Goal: Use online tool/utility: Use online tool/utility

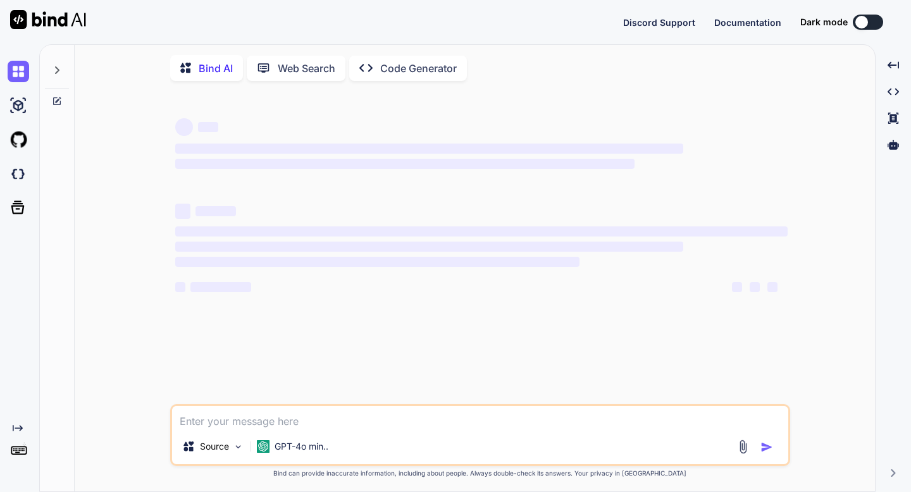
type textarea "x"
click at [23, 176] on img at bounding box center [19, 174] width 22 height 22
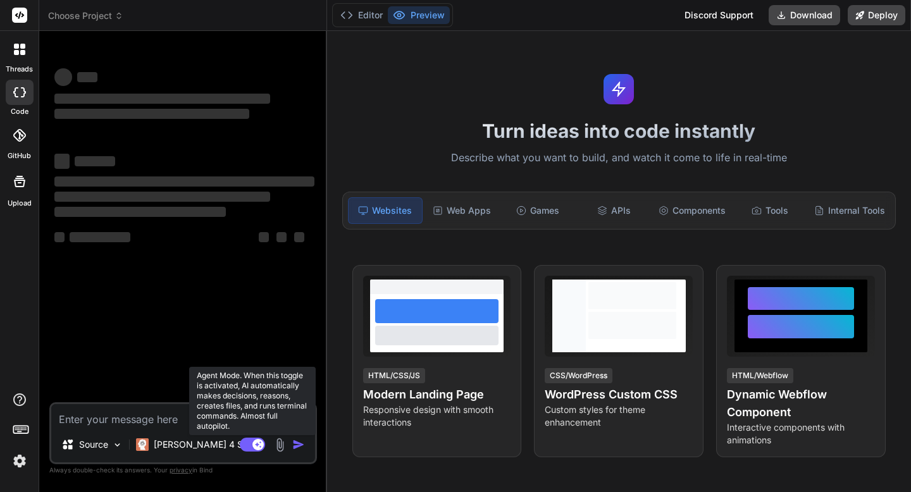
click at [243, 444] on rect at bounding box center [252, 445] width 25 height 14
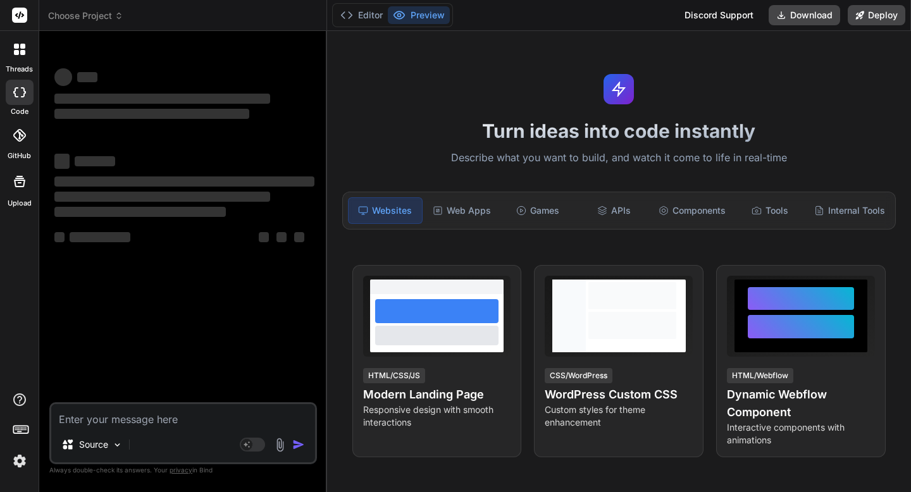
click at [174, 415] on textarea at bounding box center [183, 415] width 264 height 23
type textarea "x"
paste textarea "loremi Dolor, { sitAmet, conSecte } adip "elits"; // Doeiu't 829i Utlabo Etdolo…"
type textarea "loremi Dolor, { sitAmet, conSecte } adip "elits"; // Doeiu't 829i Utlabo Etdolo…"
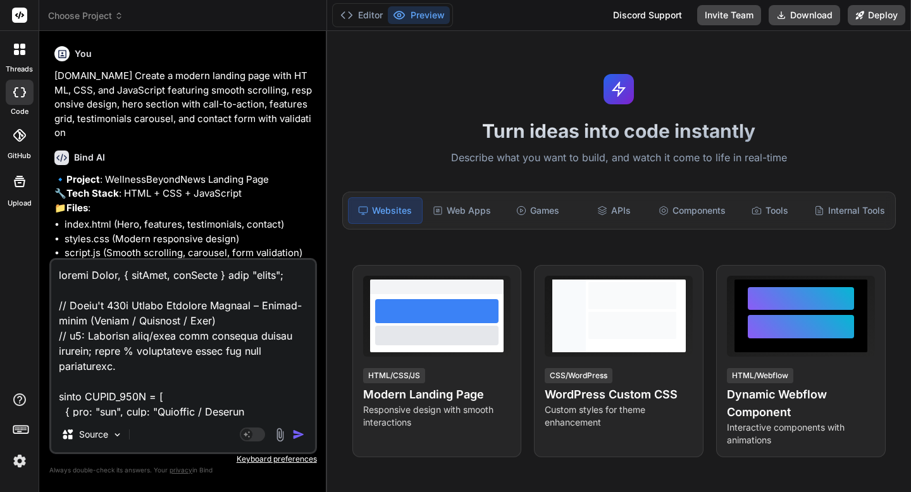
scroll to position [3661, 0]
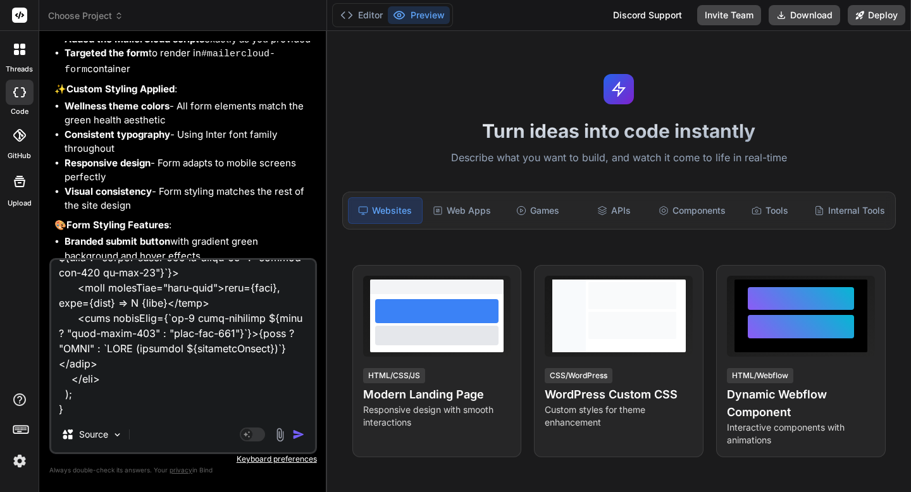
type textarea "x"
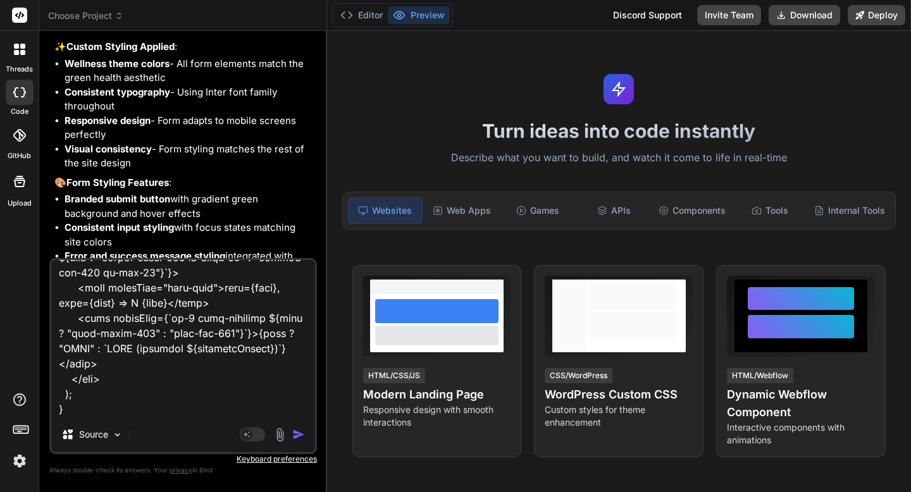
scroll to position [2229, 0]
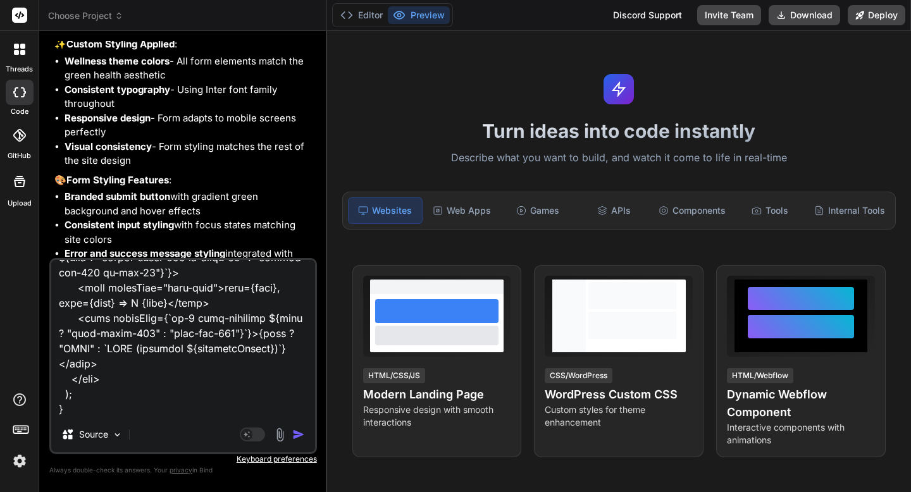
type textarea "loremi Dolor, { sitAmet, conSecte } adip "elits"; // Doeiu't 829i Utlabo Etdolo…"
click at [13, 56] on div at bounding box center [19, 49] width 27 height 27
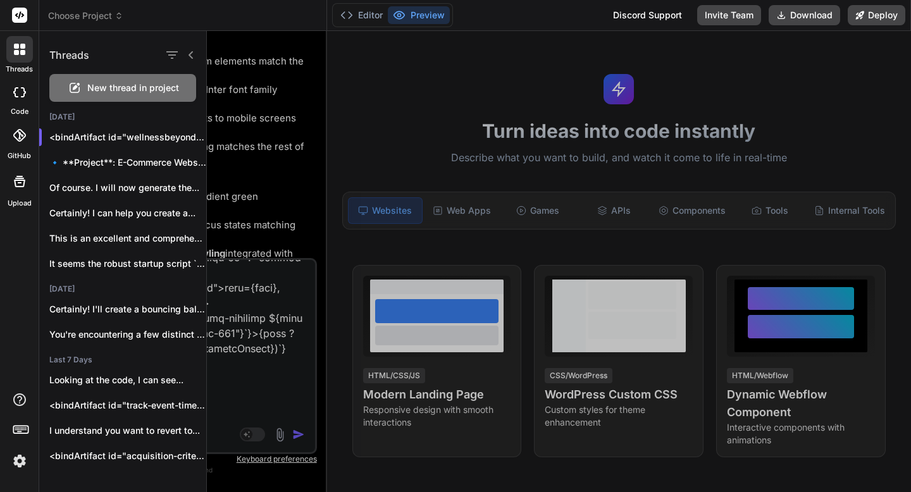
click at [78, 84] on icon at bounding box center [75, 86] width 7 height 7
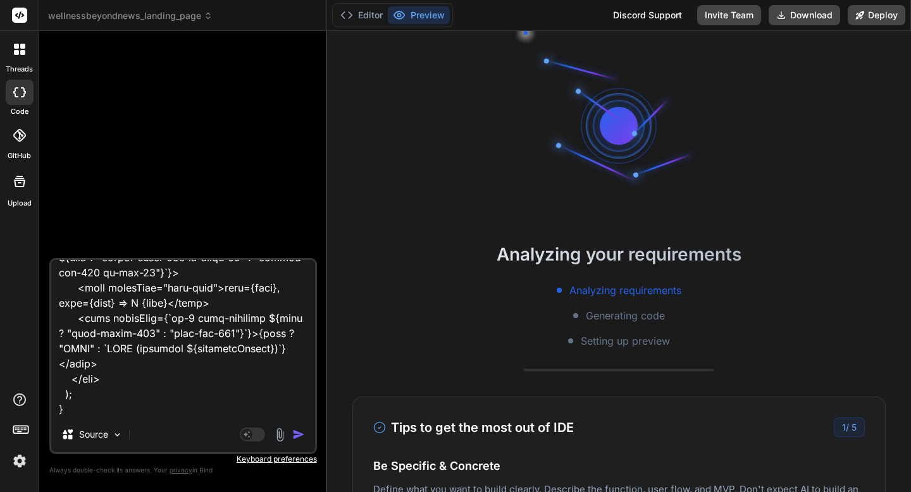
scroll to position [0, 0]
click at [23, 49] on icon at bounding box center [19, 49] width 11 height 11
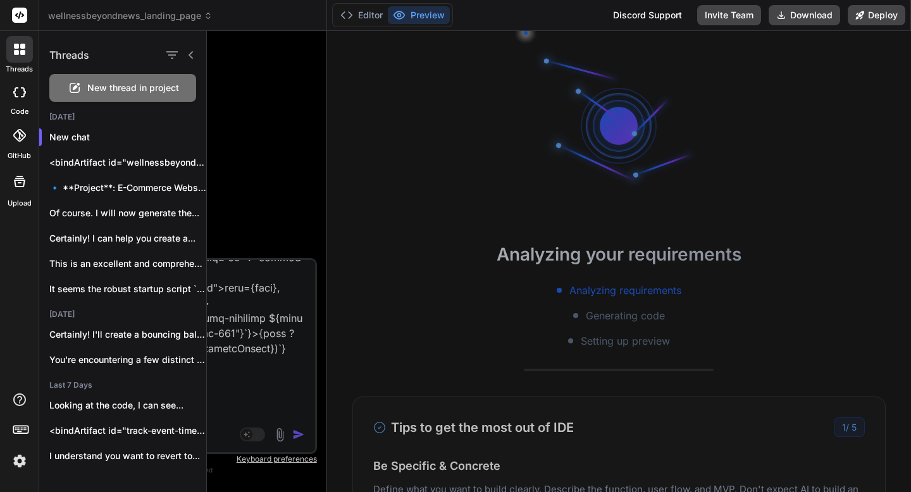
scroll to position [144, 0]
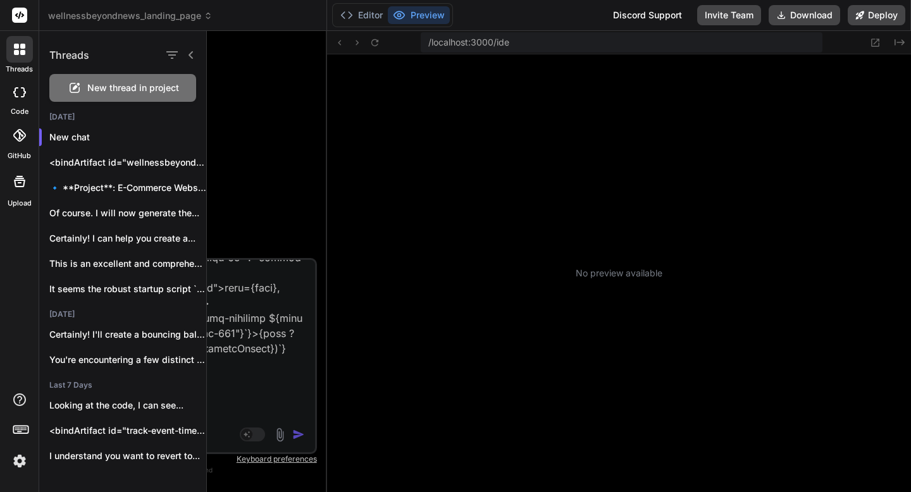
click at [96, 85] on span "New thread in project" at bounding box center [133, 88] width 92 height 13
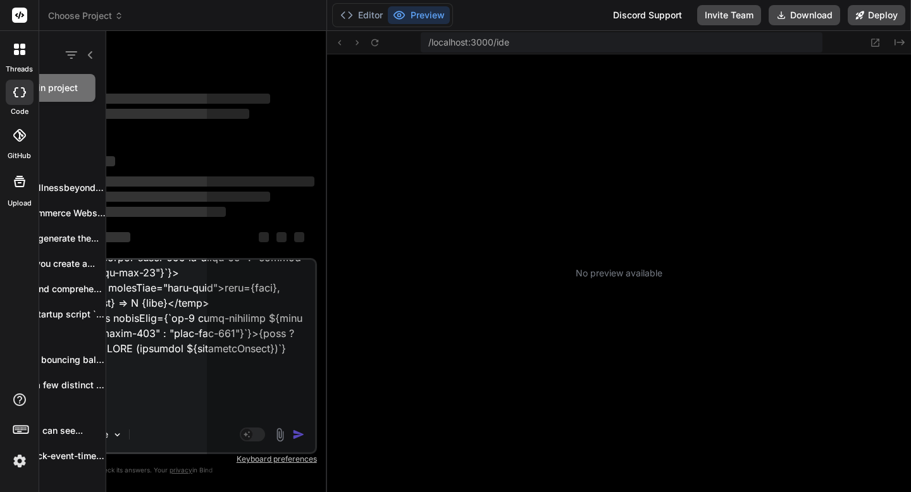
scroll to position [265, 0]
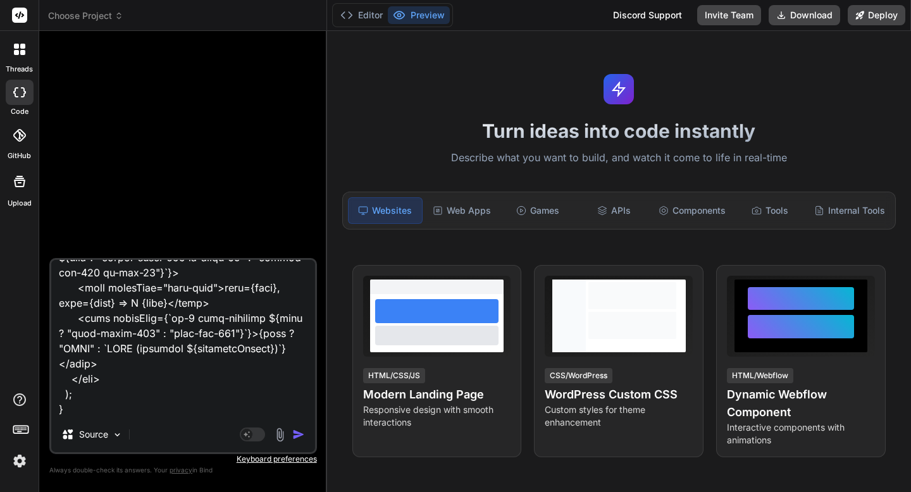
click at [300, 439] on img "button" at bounding box center [298, 434] width 13 height 13
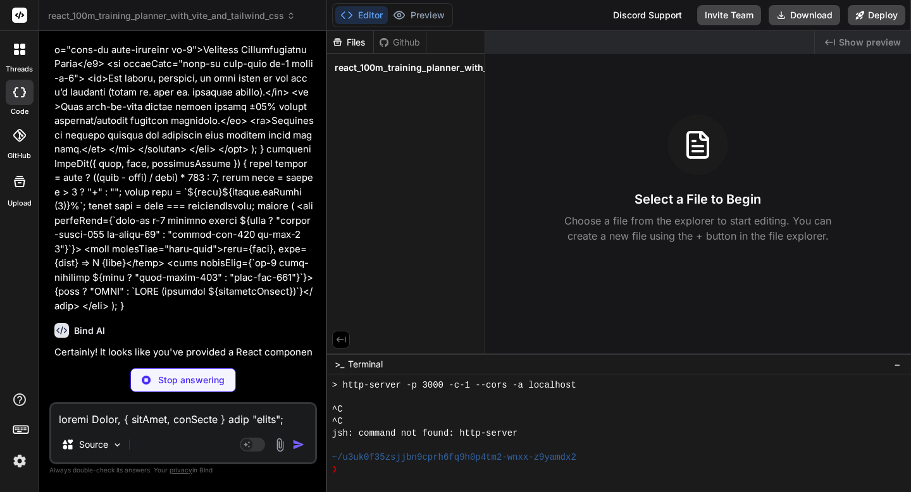
scroll to position [1842, 0]
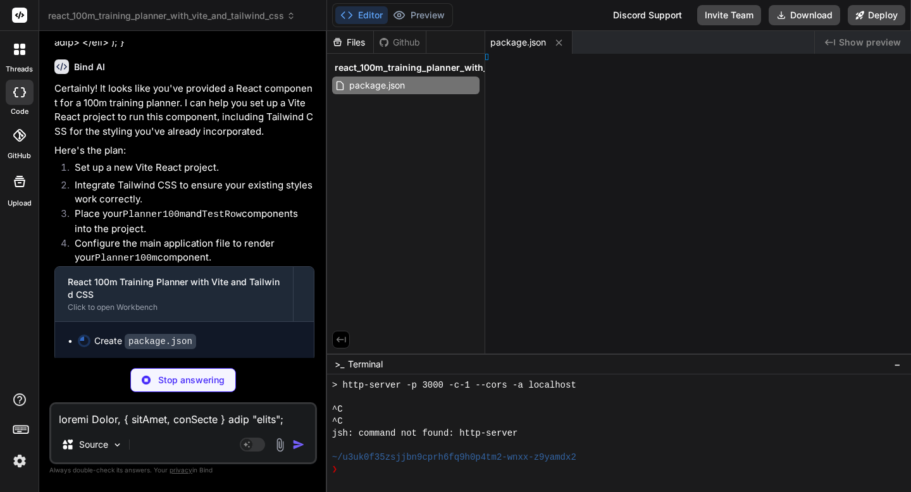
type textarea "x"
type textarea "}"
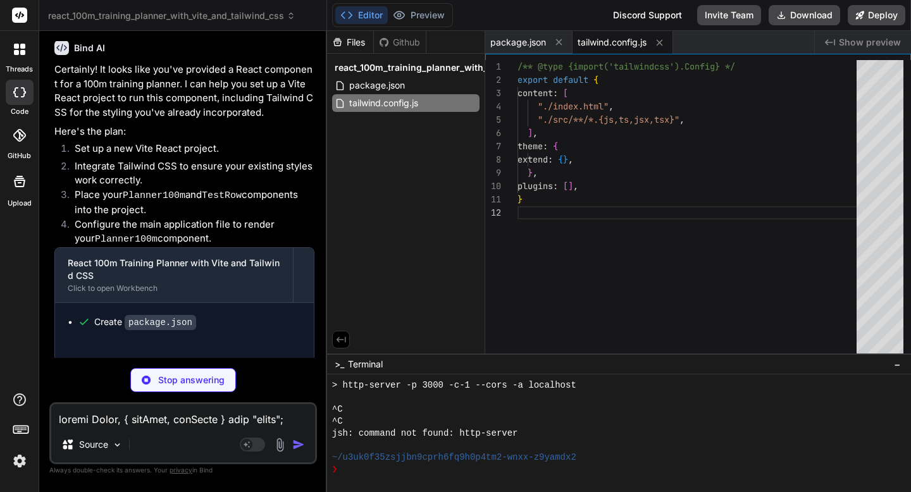
type textarea "x"
type textarea "export default { plugins: { tailwindcss: {}, autoprefixer: {}, }, }"
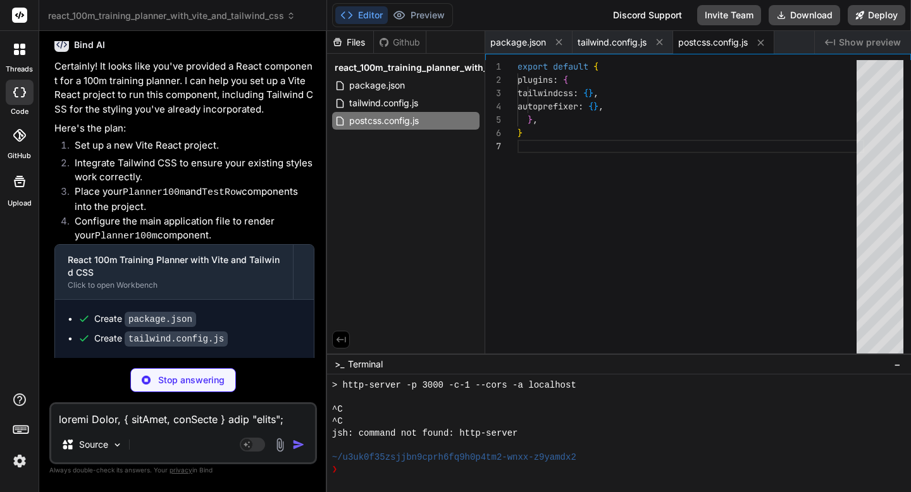
scroll to position [1865, 0]
type textarea "x"
type textarea "<div id="root"></div> <script type="module" src="/src/main.jsx"></script> </bod…"
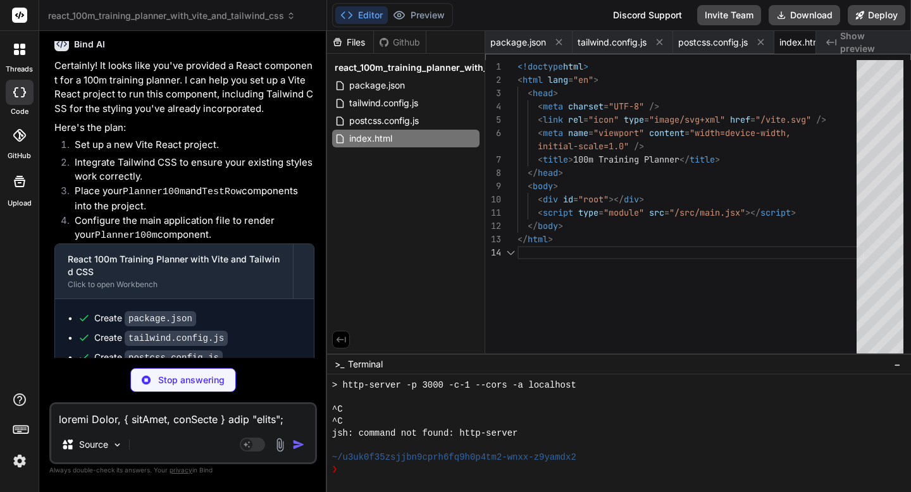
scroll to position [53, 0]
type textarea "x"
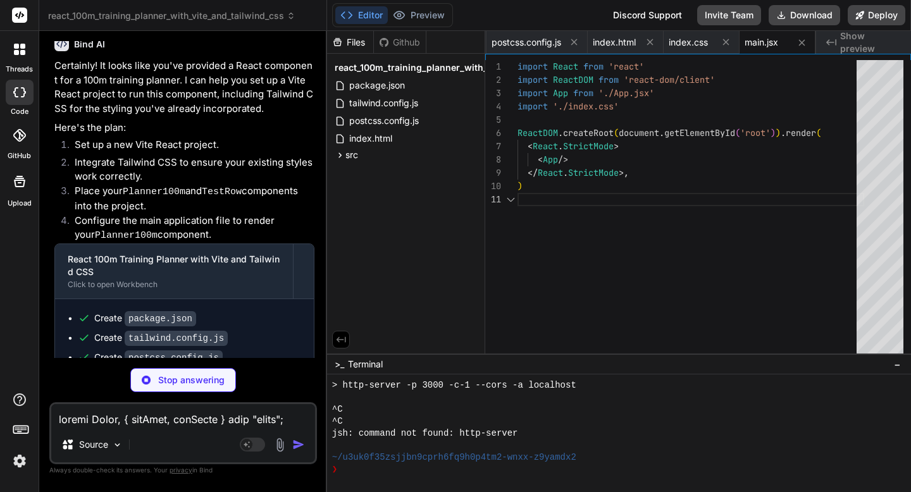
type textarea "x"
type textarea "export default App;"
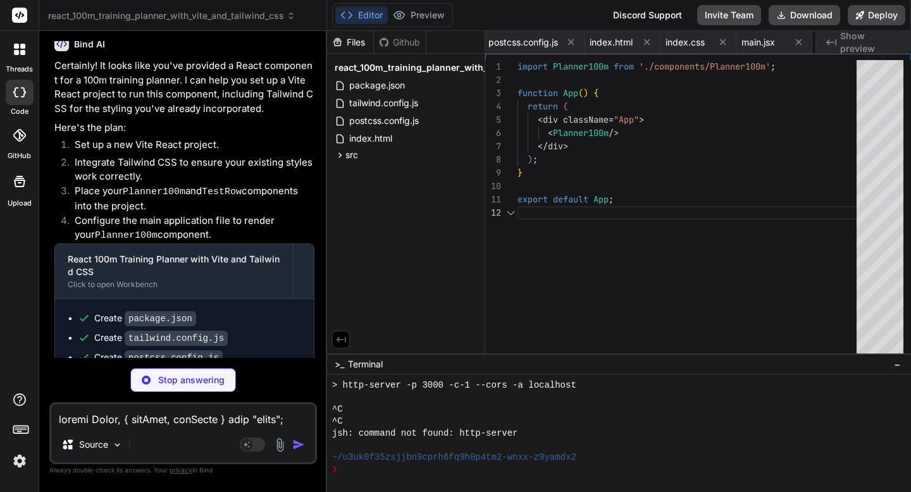
scroll to position [13, 0]
type textarea "x"
type textarea "`}> <span className="font-mono">prev={prev}, curr={curr} ⇒ Δ {disp}</span> <spa…"
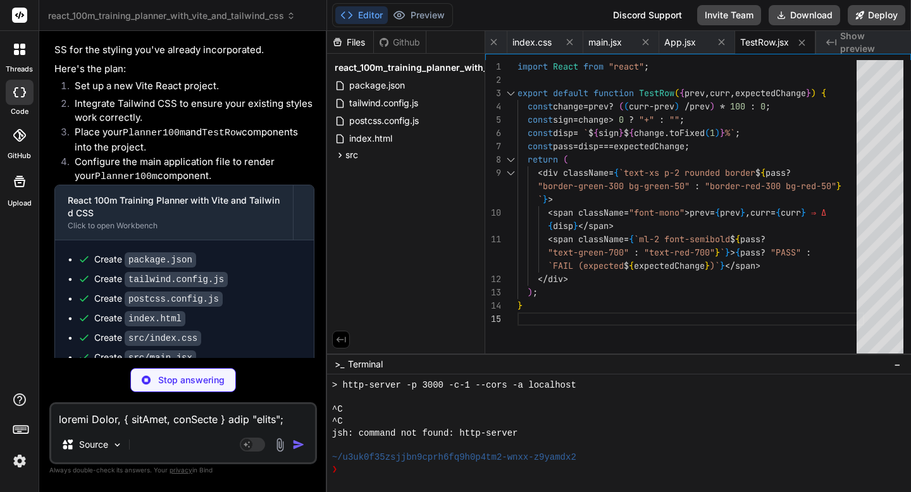
scroll to position [1997, 0]
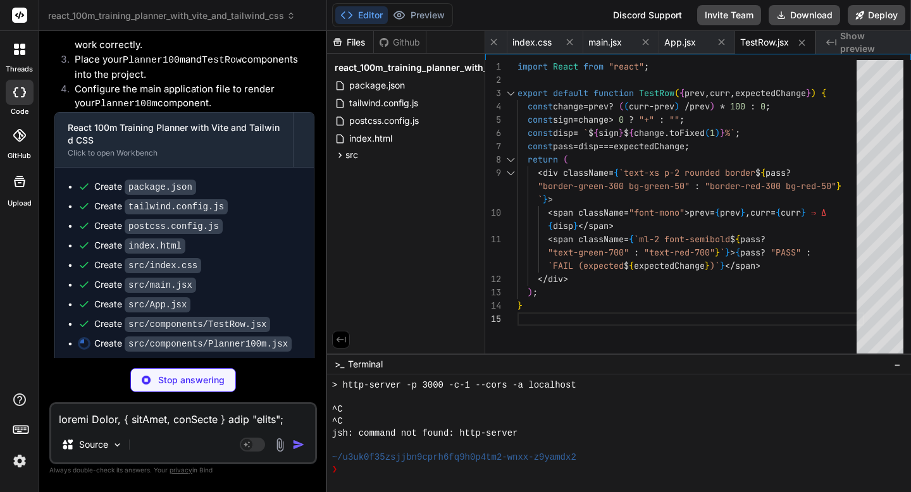
type textarea "x"
type textarea "); }"
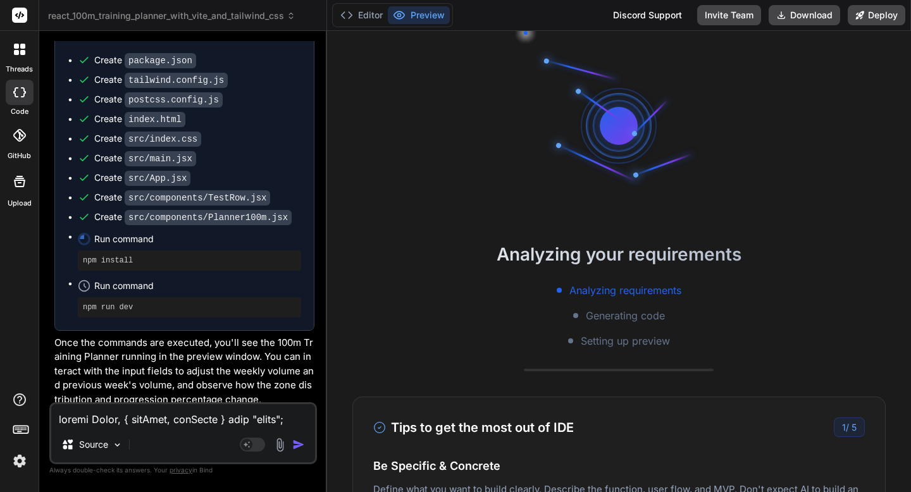
scroll to position [2125, 0]
type textarea "x"
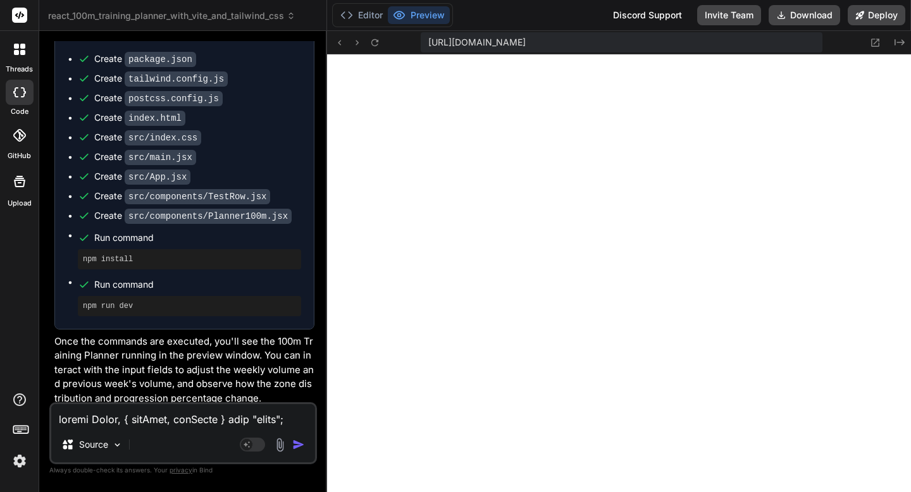
scroll to position [1251, 0]
click at [372, 37] on icon at bounding box center [375, 42] width 11 height 11
click at [378, 41] on icon at bounding box center [375, 42] width 7 height 7
click at [195, 423] on textarea at bounding box center [183, 415] width 264 height 23
type textarea "i"
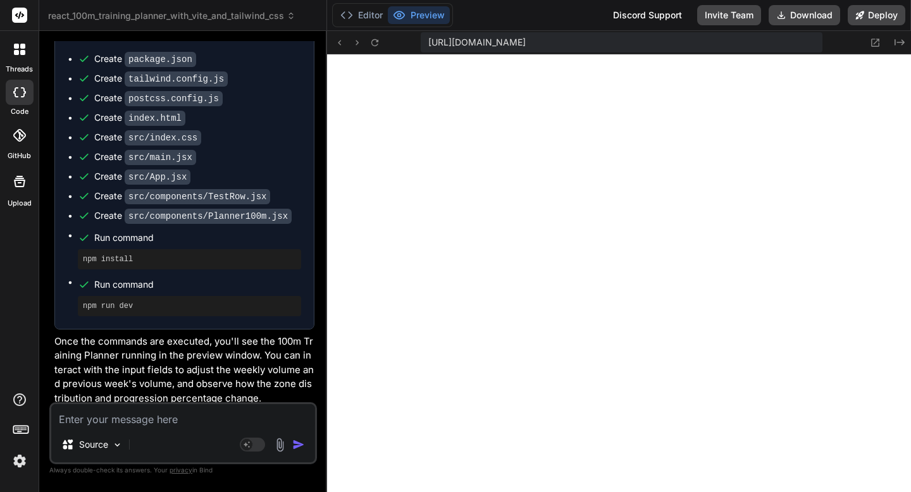
type textarea "x"
type textarea "i"
type textarea "x"
type textarea "i"
type textarea "x"
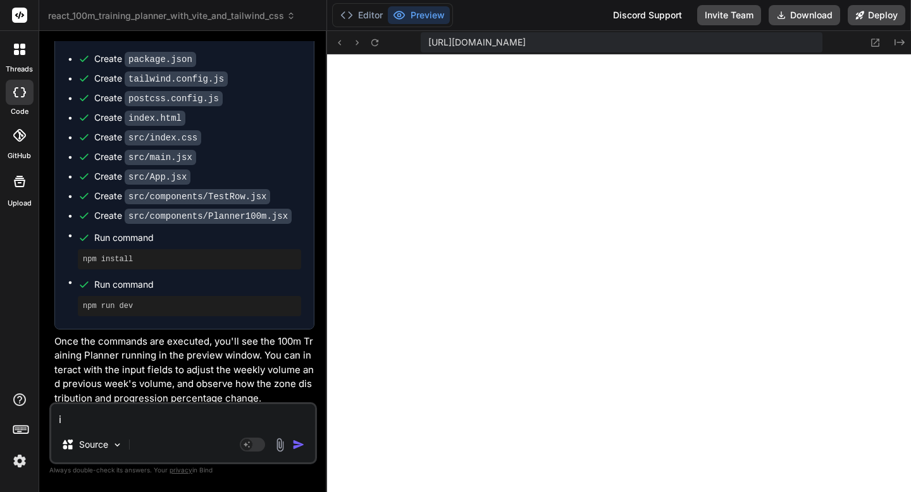
type textarea "i c"
type textarea "x"
type textarea "i ca"
type textarea "x"
type textarea "i can"
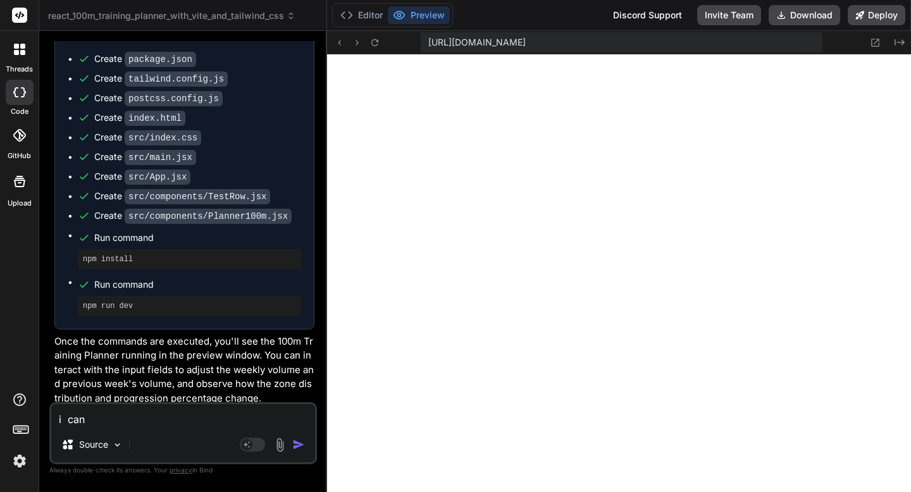
type textarea "x"
type textarea "i can'"
type textarea "x"
type textarea "i can't"
type textarea "x"
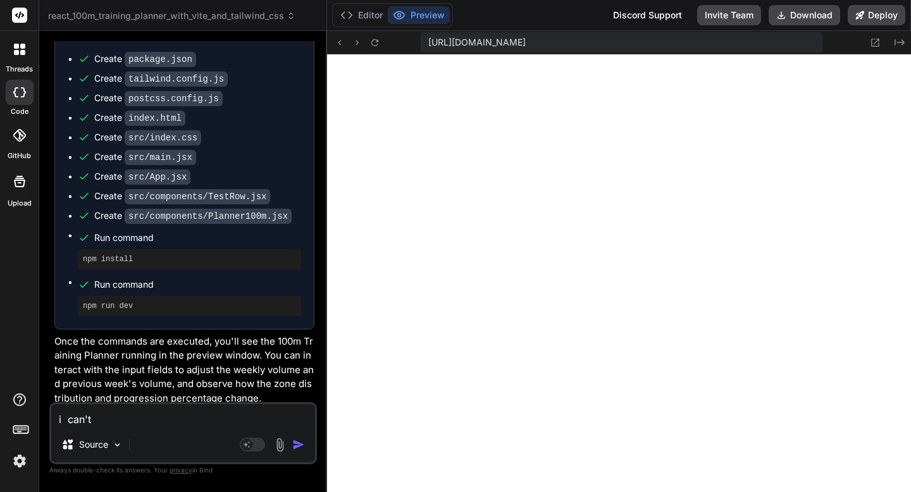
type textarea "i can't"
type textarea "x"
type textarea "i can't s"
type textarea "x"
type textarea "i can't se"
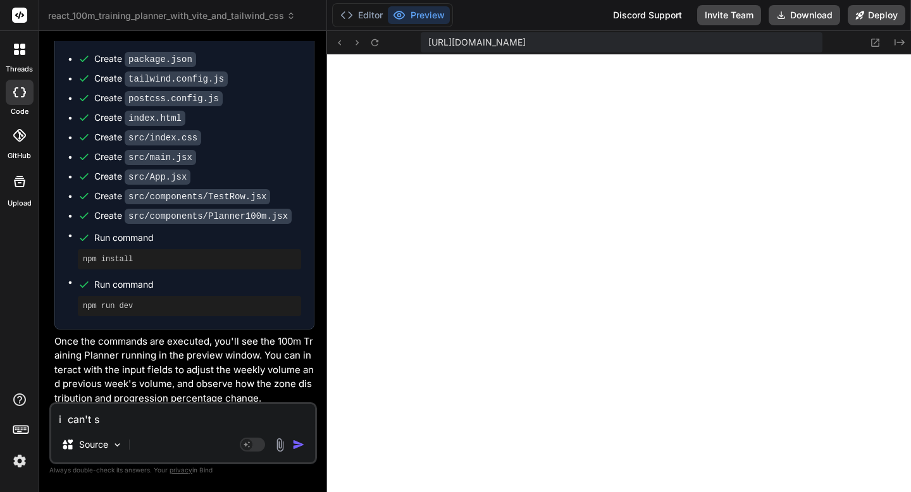
type textarea "x"
type textarea "i can't see"
type textarea "x"
type textarea "i can't see"
type textarea "x"
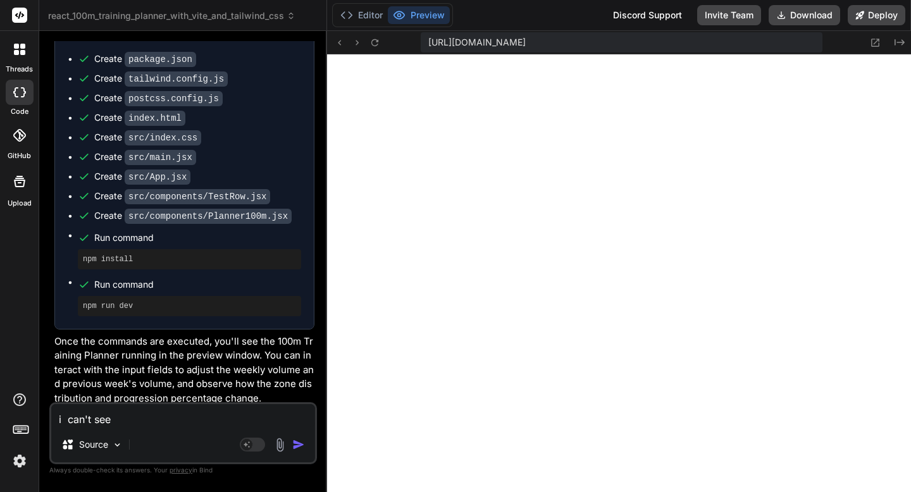
type textarea "i can't see a"
type textarea "x"
type textarea "i can't see an"
type textarea "x"
type textarea "i can't see any"
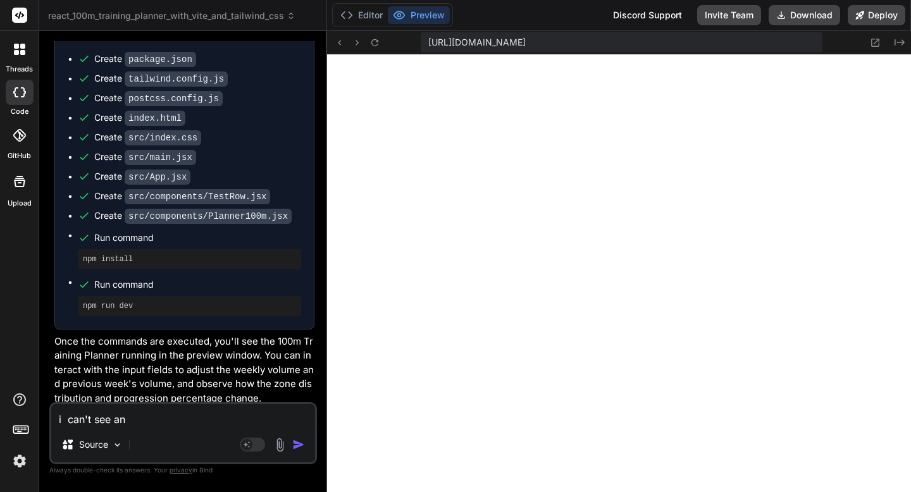
type textarea "x"
type textarea "i can't see anyt"
type textarea "x"
type textarea "i can't see anyth"
type textarea "x"
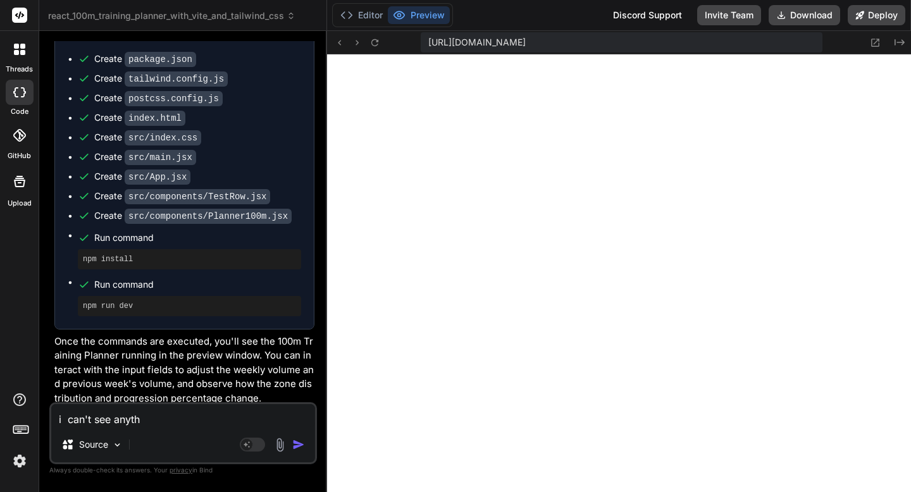
type textarea "i can't see anythi"
type textarea "x"
type textarea "i can't see anythin"
type textarea "x"
type textarea "i can't see anything"
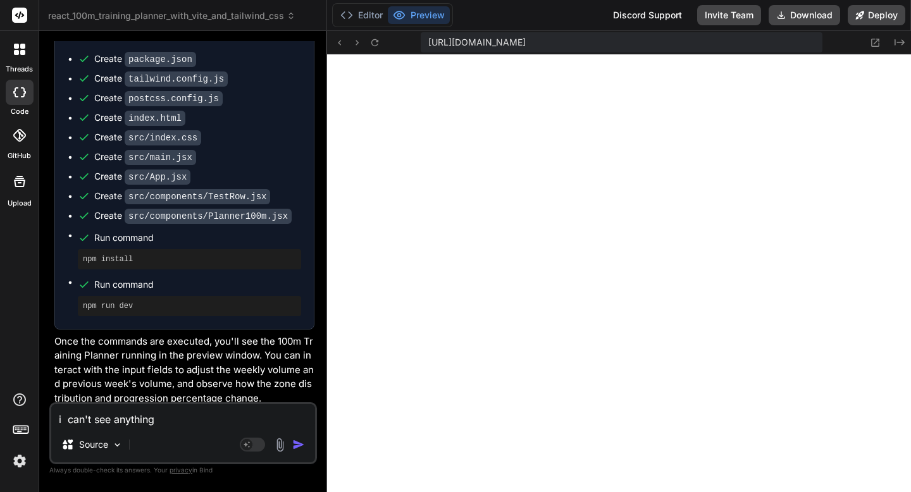
type textarea "x"
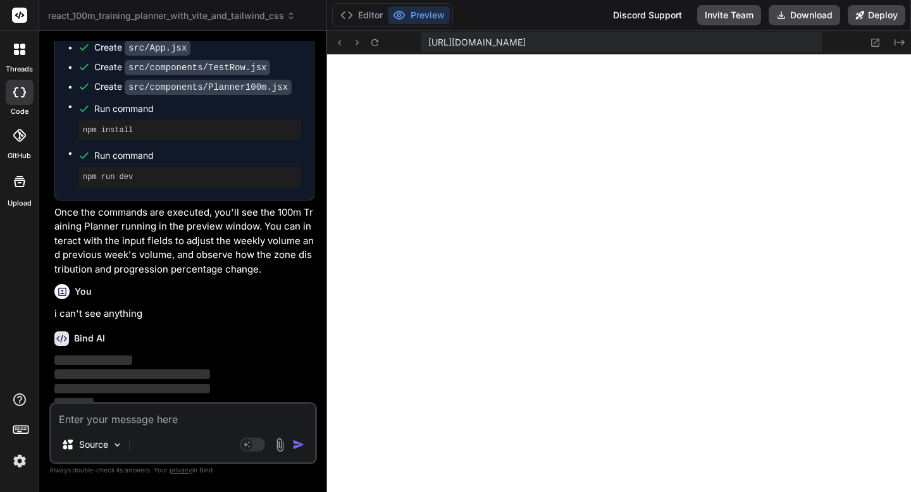
scroll to position [2256, 0]
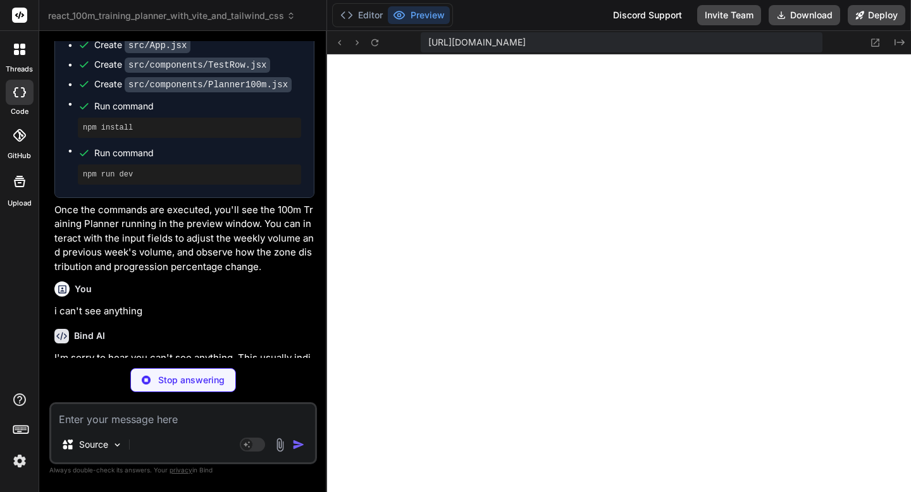
type textarea "x"
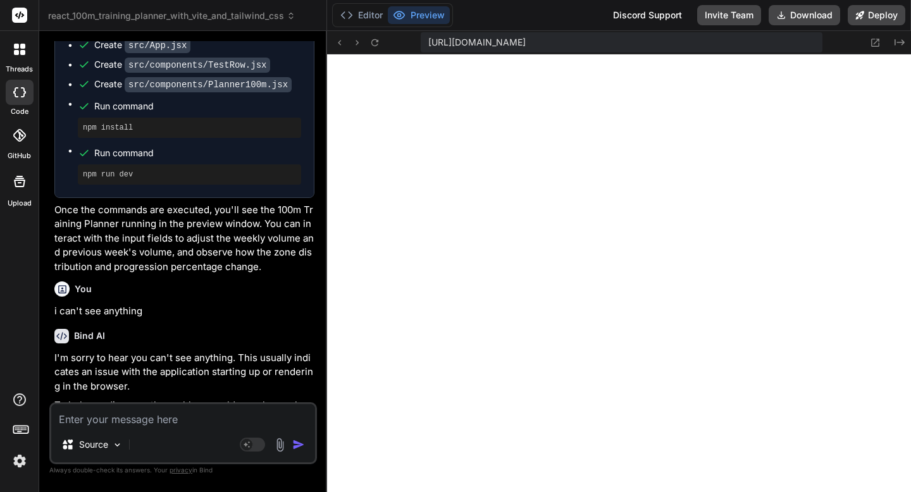
scroll to position [2585, 0]
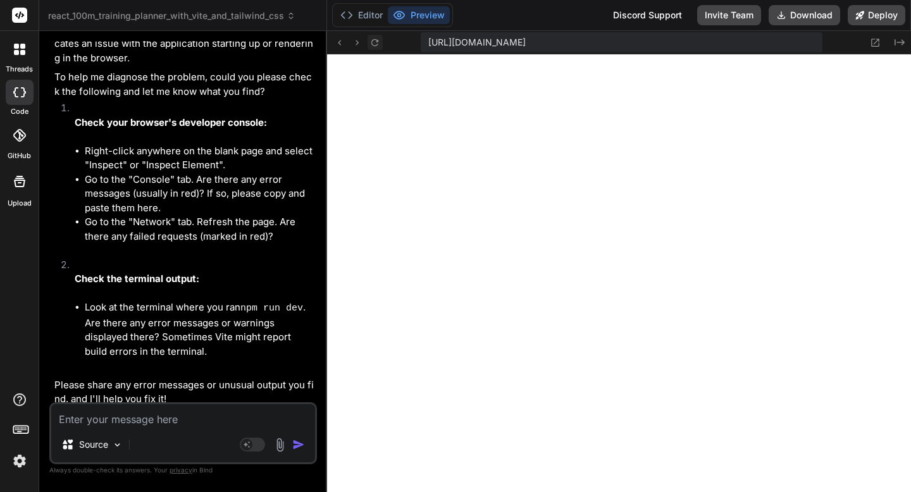
click at [377, 46] on icon at bounding box center [375, 42] width 11 height 11
click at [358, 18] on button "Editor" at bounding box center [361, 15] width 53 height 18
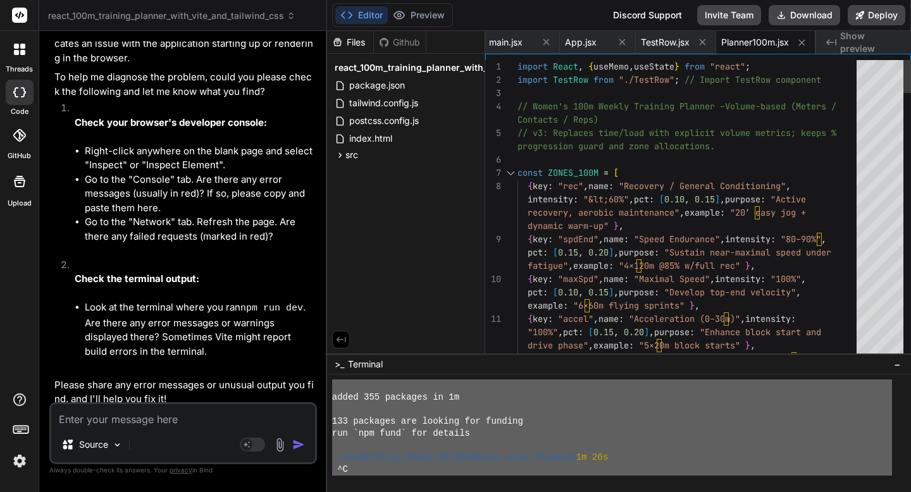
scroll to position [0, 0]
drag, startPoint x: 810, startPoint y: 464, endPoint x: 618, endPoint y: 301, distance: 251.5
click at [618, 301] on div "Files Github react_100m_training_planner_with_vite_and_tailwind_css package.jso…" at bounding box center [619, 261] width 584 height 461
click at [190, 422] on textarea at bounding box center [183, 415] width 264 height 23
paste textarea "Loremipsumdo SitAmetconse adipi... ~/e8se7d25eiusmo8temp3in2u4l1et7-dolo-m0aliq…"
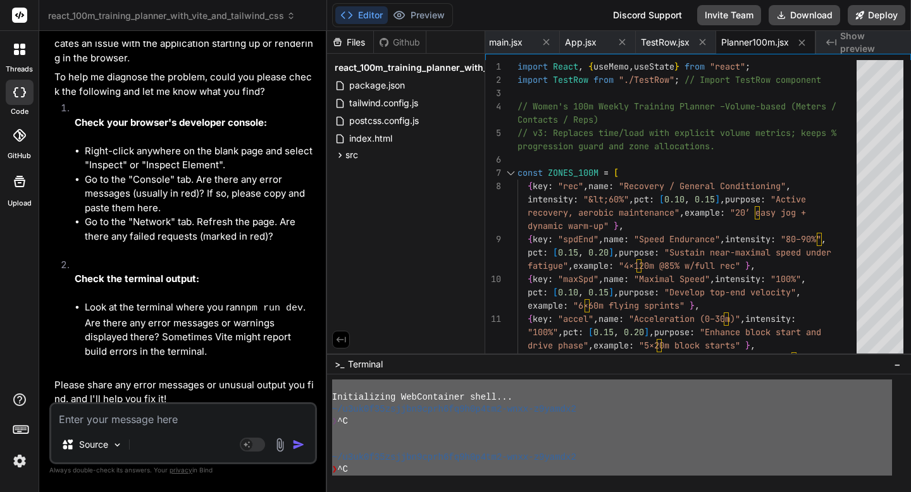
type textarea "Loremipsumdo SitAmetconse adipi... ~/e8se7d25eiusmo8temp3in2u4l1et7-dolo-m0aliq…"
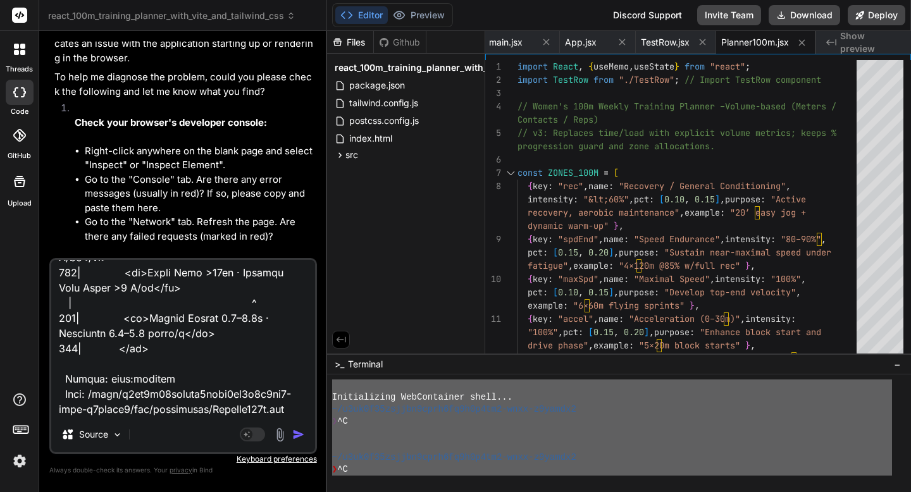
type textarea "x"
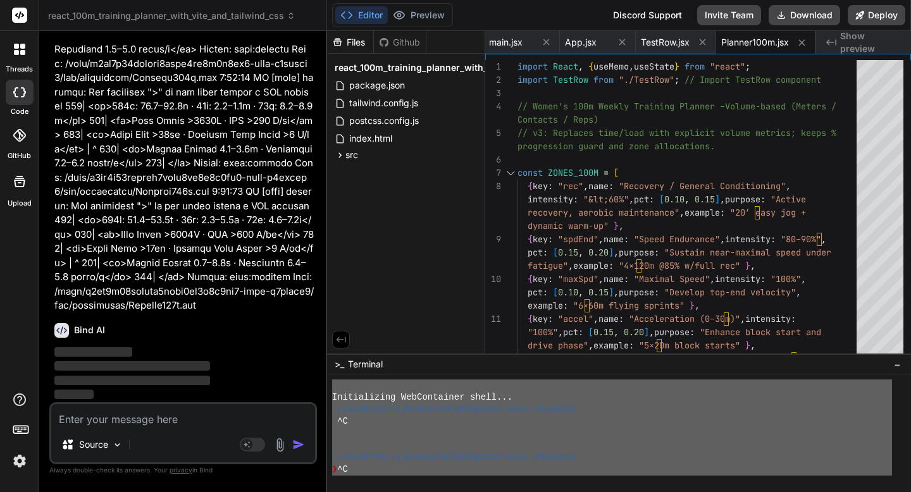
scroll to position [3656, 0]
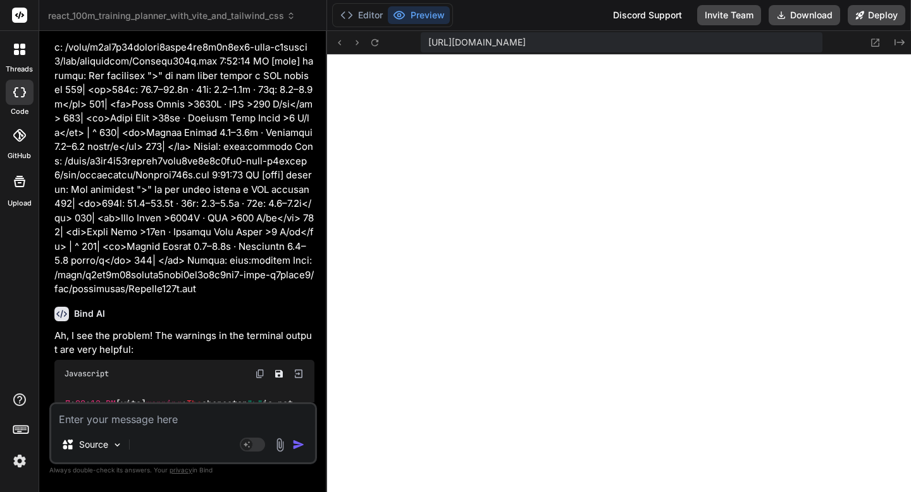
type textarea "x"
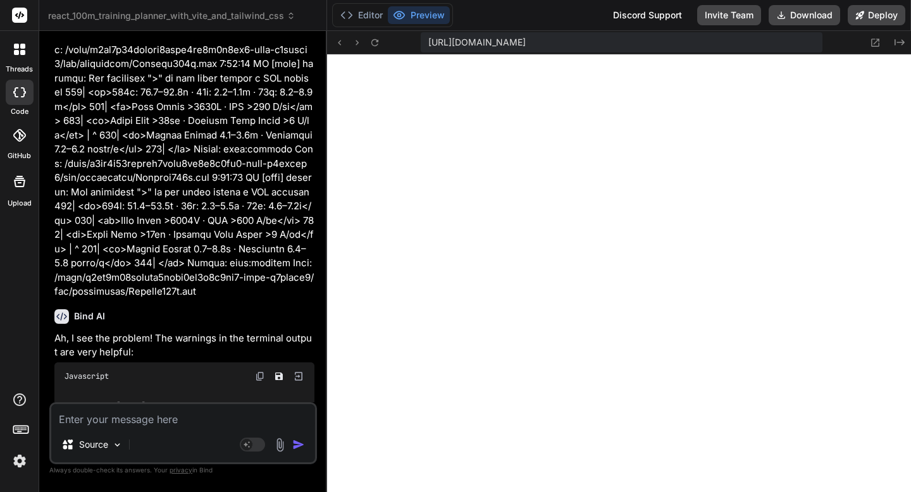
scroll to position [4187, 0]
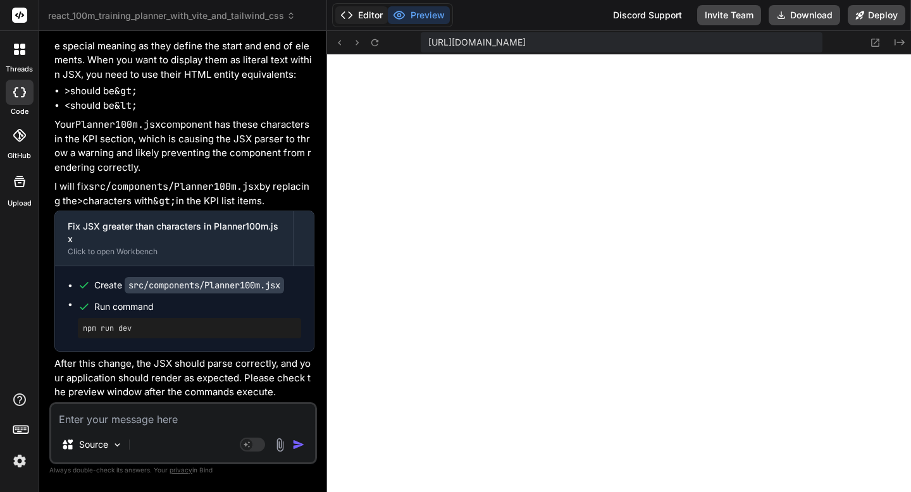
click at [365, 20] on button "Editor" at bounding box center [361, 15] width 53 height 18
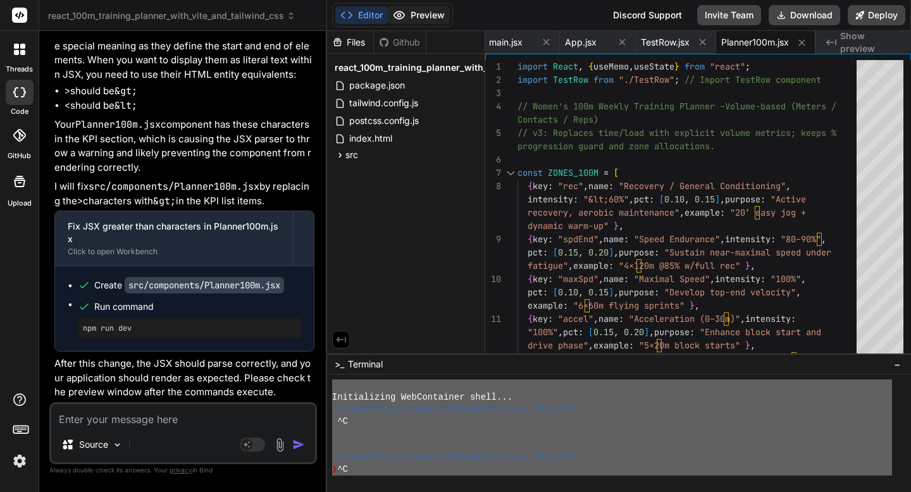
click at [404, 22] on button "Preview" at bounding box center [419, 15] width 62 height 18
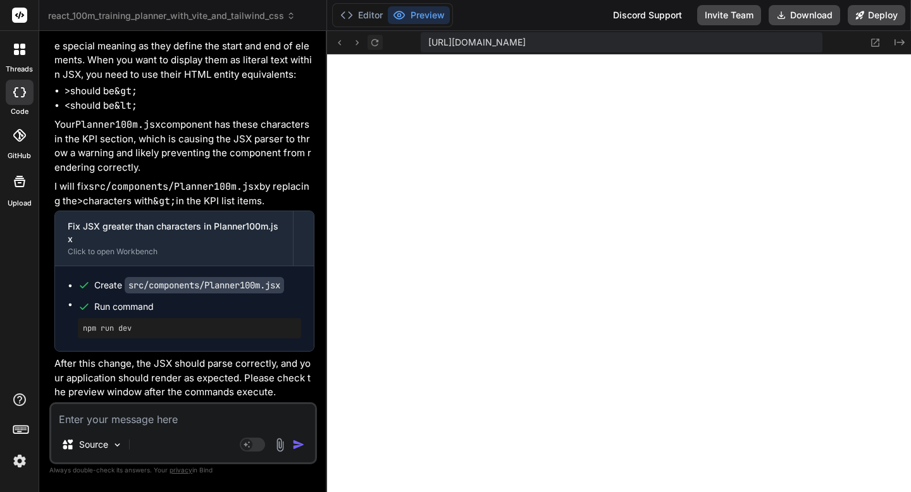
click at [373, 44] on icon at bounding box center [375, 42] width 11 height 11
click at [375, 46] on icon at bounding box center [375, 42] width 11 height 11
